Goal: Information Seeking & Learning: Learn about a topic

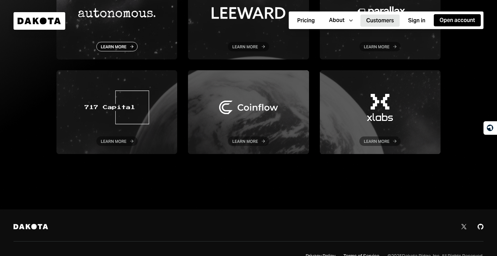
scroll to position [167, 0]
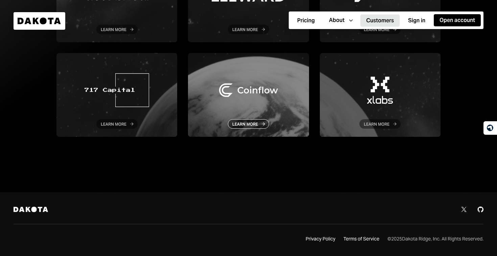
click at [249, 124] on div at bounding box center [248, 95] width 121 height 84
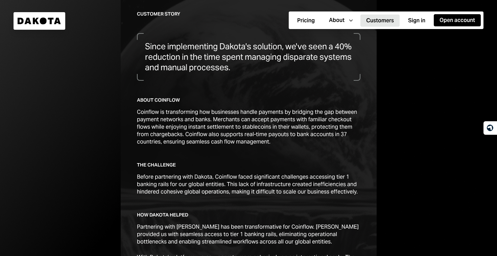
scroll to position [149, 0]
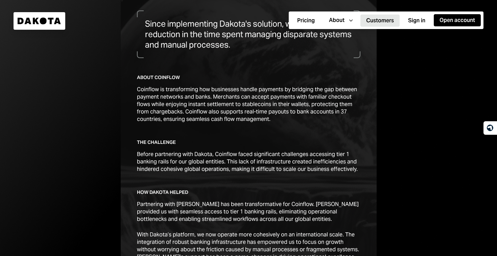
click at [249, 124] on div "Customer story Since implementing Dakota's solution, we've seen a 40% reduction…" at bounding box center [248, 196] width 223 height 417
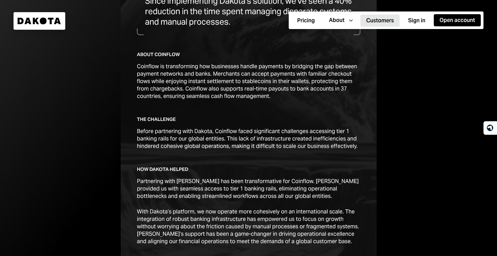
scroll to position [184, 0]
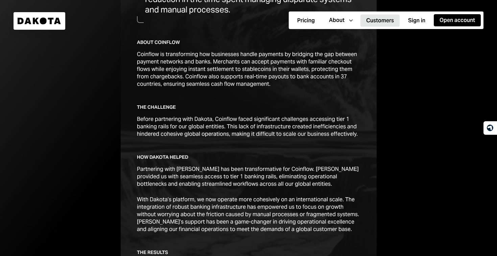
click at [248, 121] on div "Before partnering with Dakota, Coinflow faced significant challenges accessing …" at bounding box center [248, 127] width 223 height 22
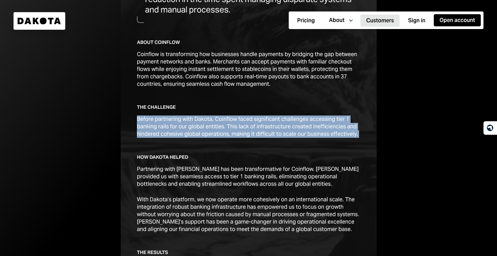
click at [248, 121] on div "Before partnering with Dakota, Coinflow faced significant challenges accessing …" at bounding box center [248, 127] width 223 height 22
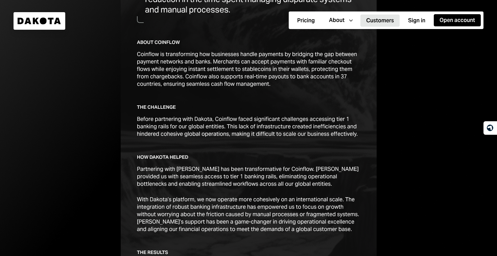
click at [260, 100] on div "Customer story Since implementing Dakota's solution, we've seen a 40% reduction…" at bounding box center [248, 161] width 223 height 417
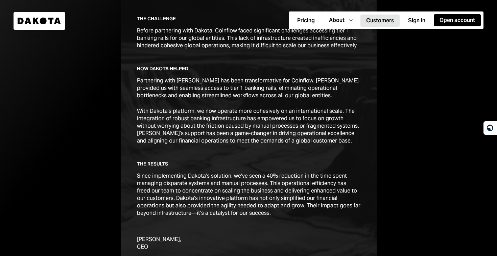
scroll to position [314, 0]
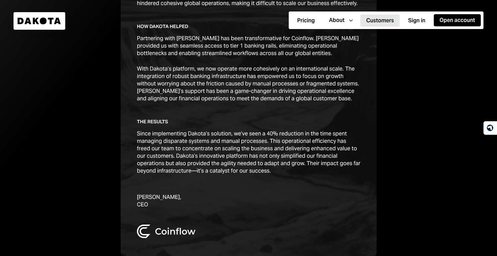
click at [237, 145] on div "Since implementing Dakota’s solution, we’ve seen a 40% reduction in the time sp…" at bounding box center [248, 152] width 223 height 45
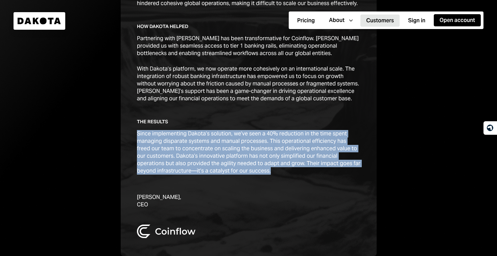
click at [237, 145] on div "Since implementing Dakota’s solution, we’ve seen a 40% reduction in the time sp…" at bounding box center [248, 152] width 223 height 45
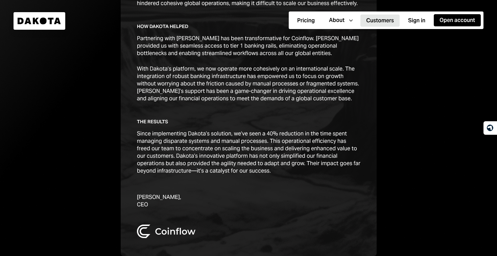
click at [271, 87] on div "With Dakota’s platform, we now operate more cohesively on an international scal…" at bounding box center [248, 83] width 223 height 37
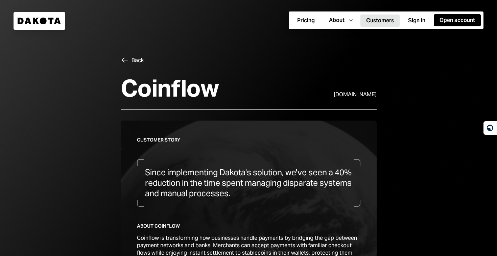
scroll to position [0, 0]
click at [351, 94] on link "[DOMAIN_NAME]" at bounding box center [354, 95] width 43 height 8
